Goal: Check status: Check status

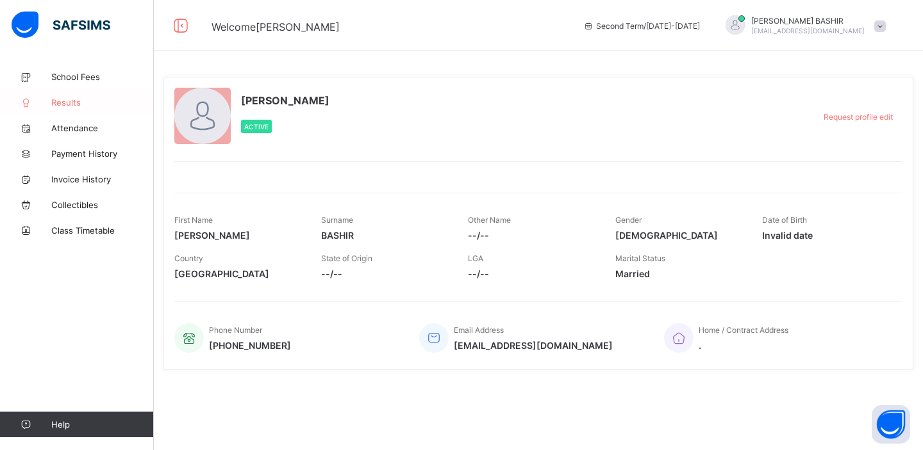
click at [71, 101] on span "Results" at bounding box center [102, 102] width 103 height 10
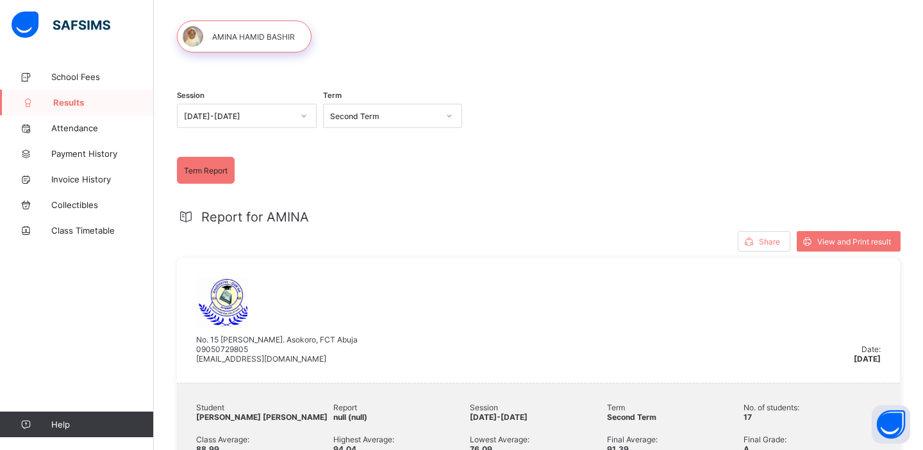
scroll to position [19, 0]
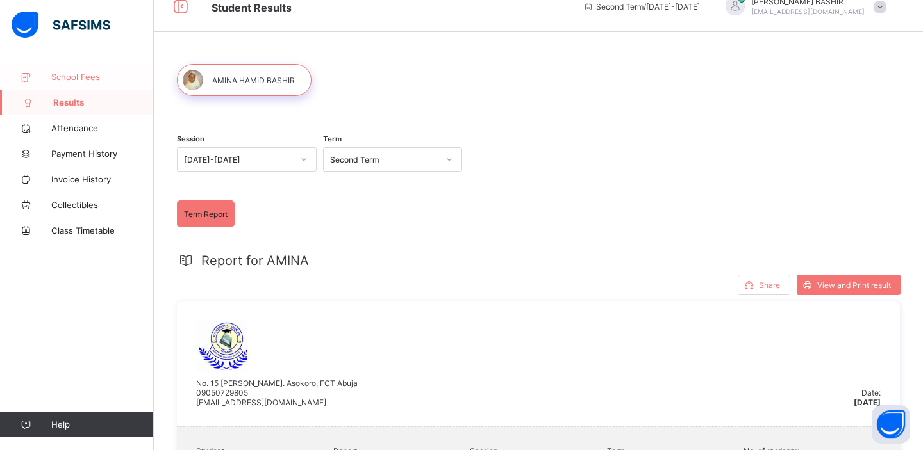
click at [80, 78] on span "School Fees" at bounding box center [102, 77] width 103 height 10
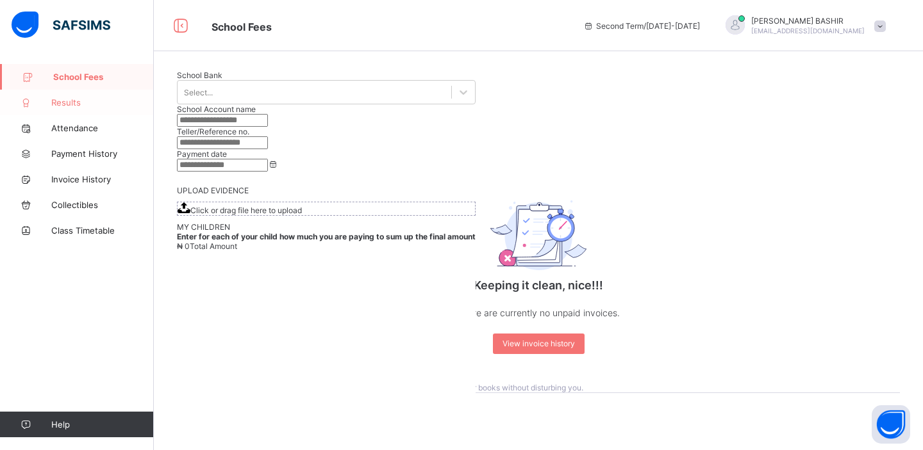
click at [75, 101] on span "Results" at bounding box center [102, 102] width 103 height 10
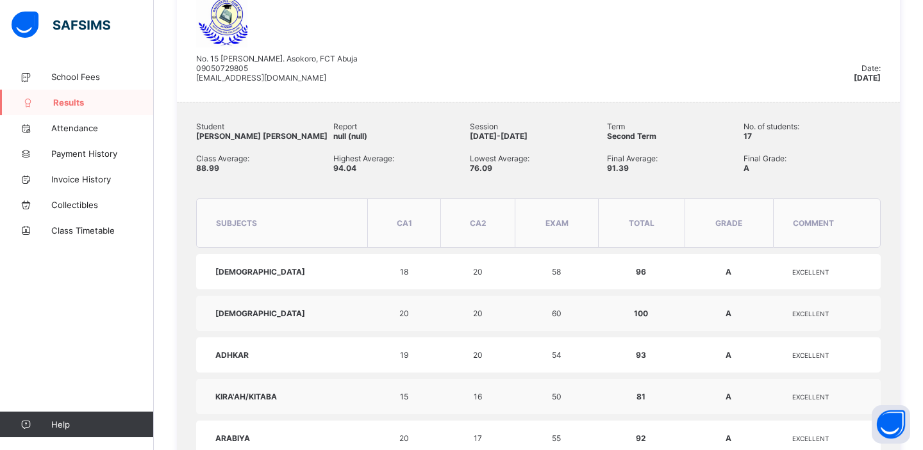
scroll to position [343, 0]
click at [397, 224] on span "CA1" at bounding box center [404, 225] width 15 height 10
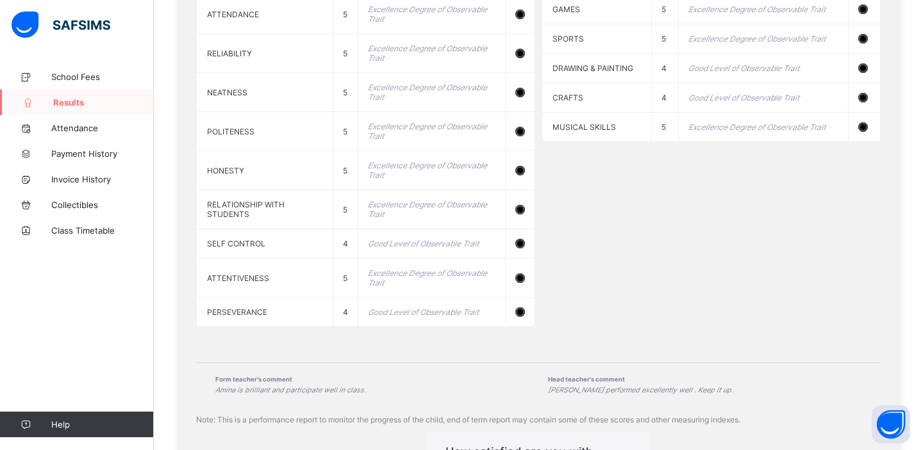
scroll to position [1299, 0]
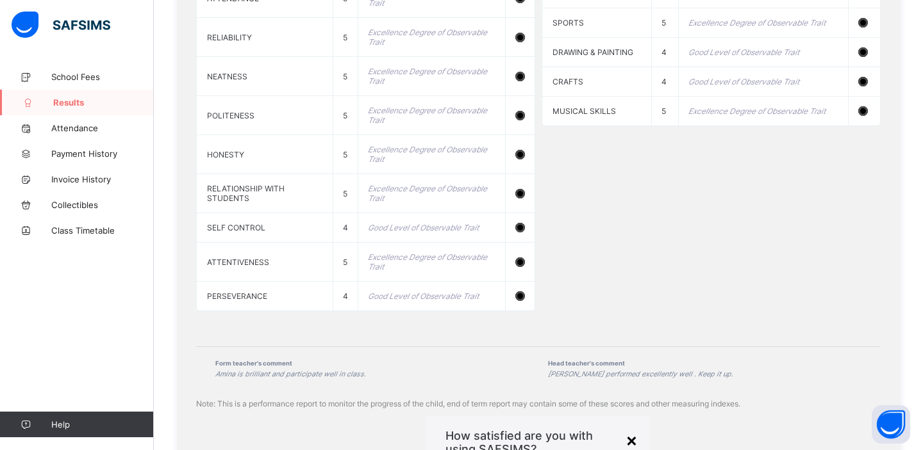
click at [625, 429] on div "×" at bounding box center [631, 440] width 12 height 22
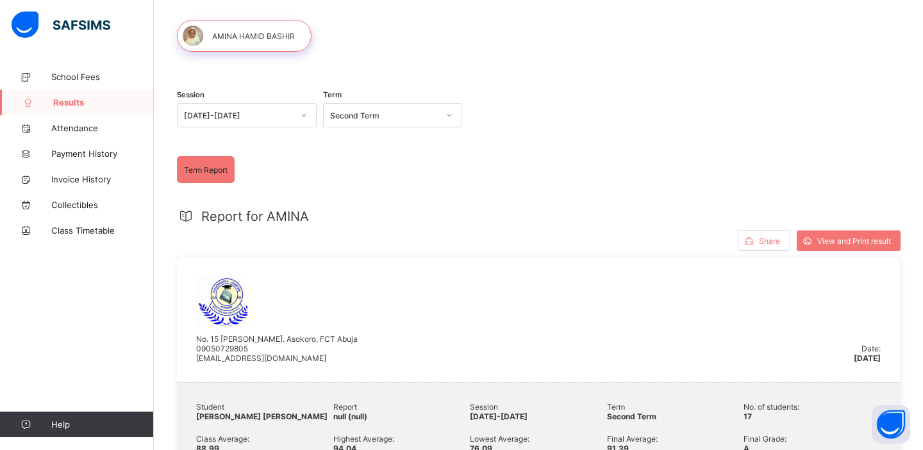
scroll to position [62, 0]
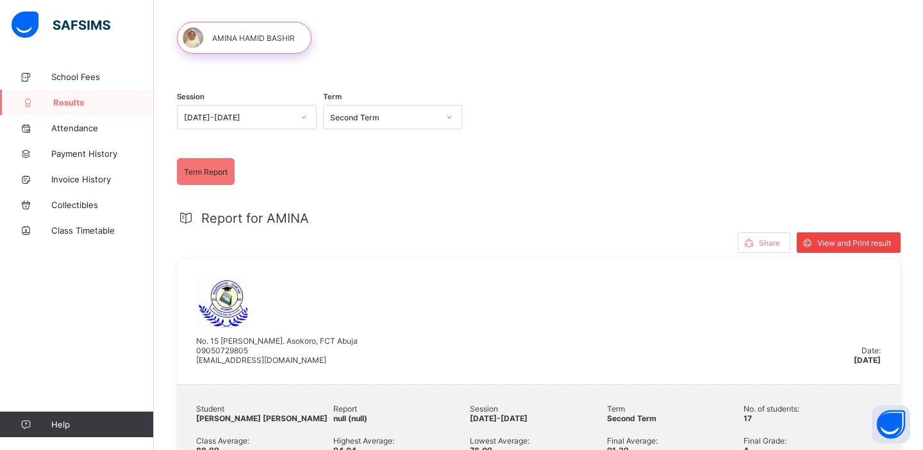
click at [822, 243] on span "View and Print result" at bounding box center [854, 243] width 74 height 10
